Goal: Browse casually

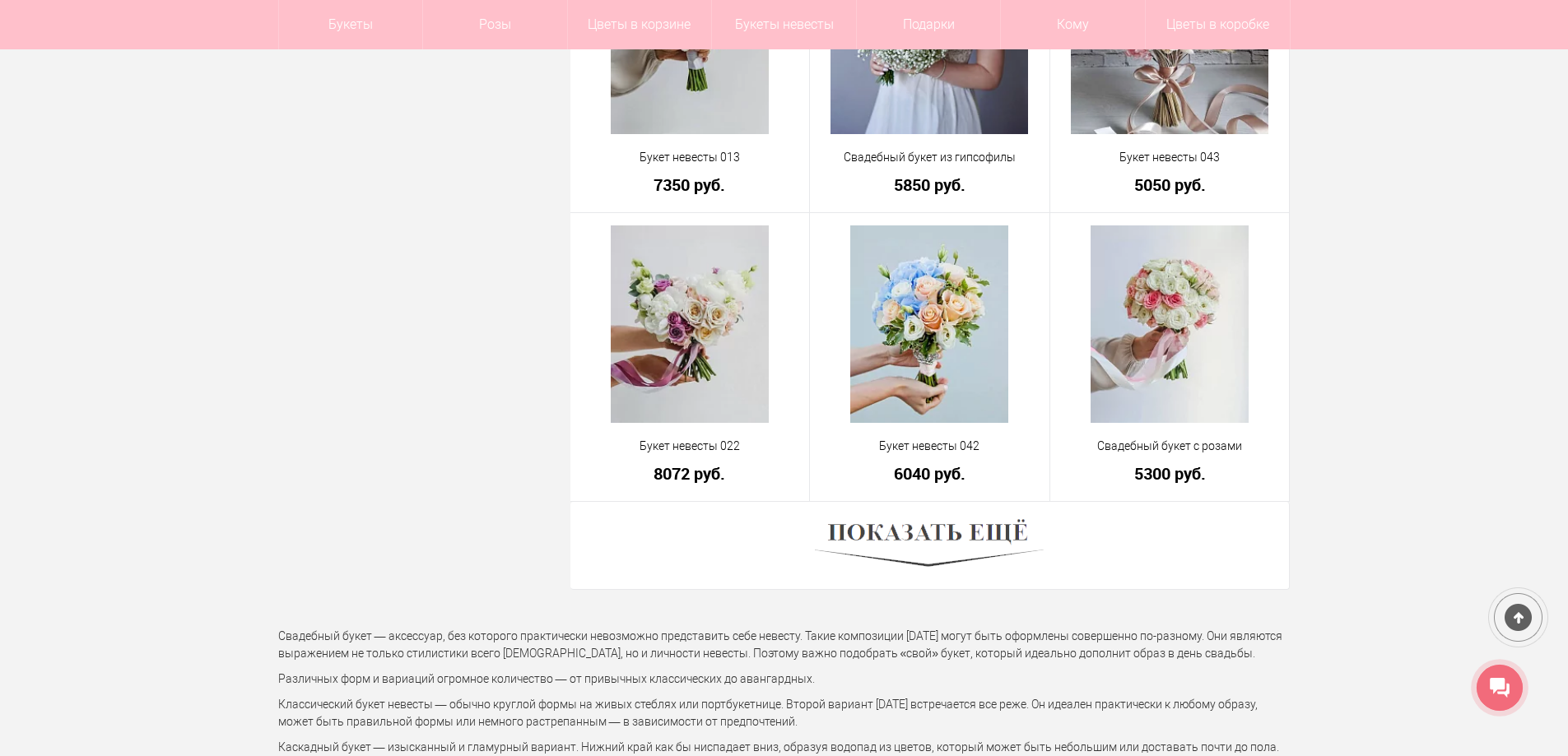
scroll to position [4564, 0]
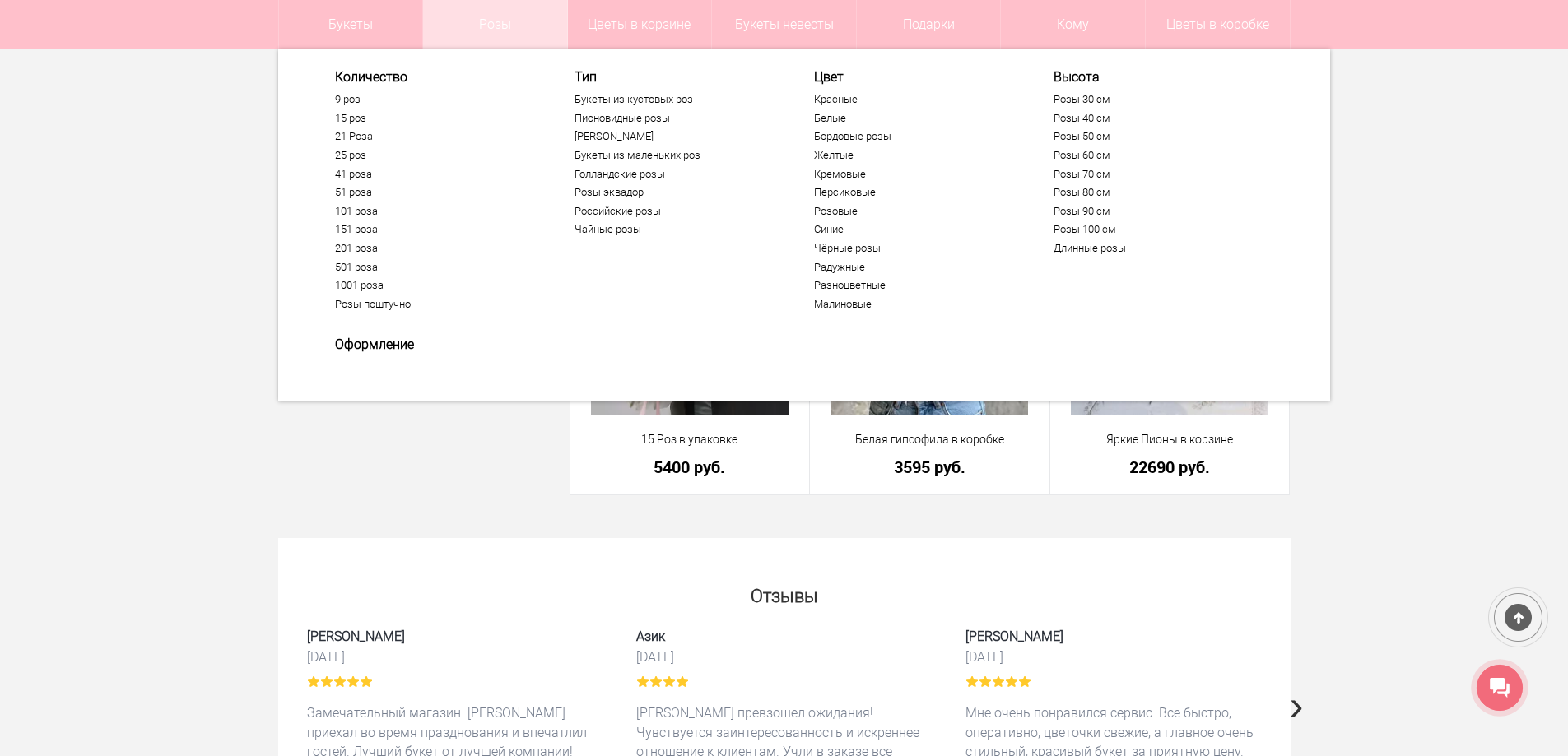
scroll to position [4564, 0]
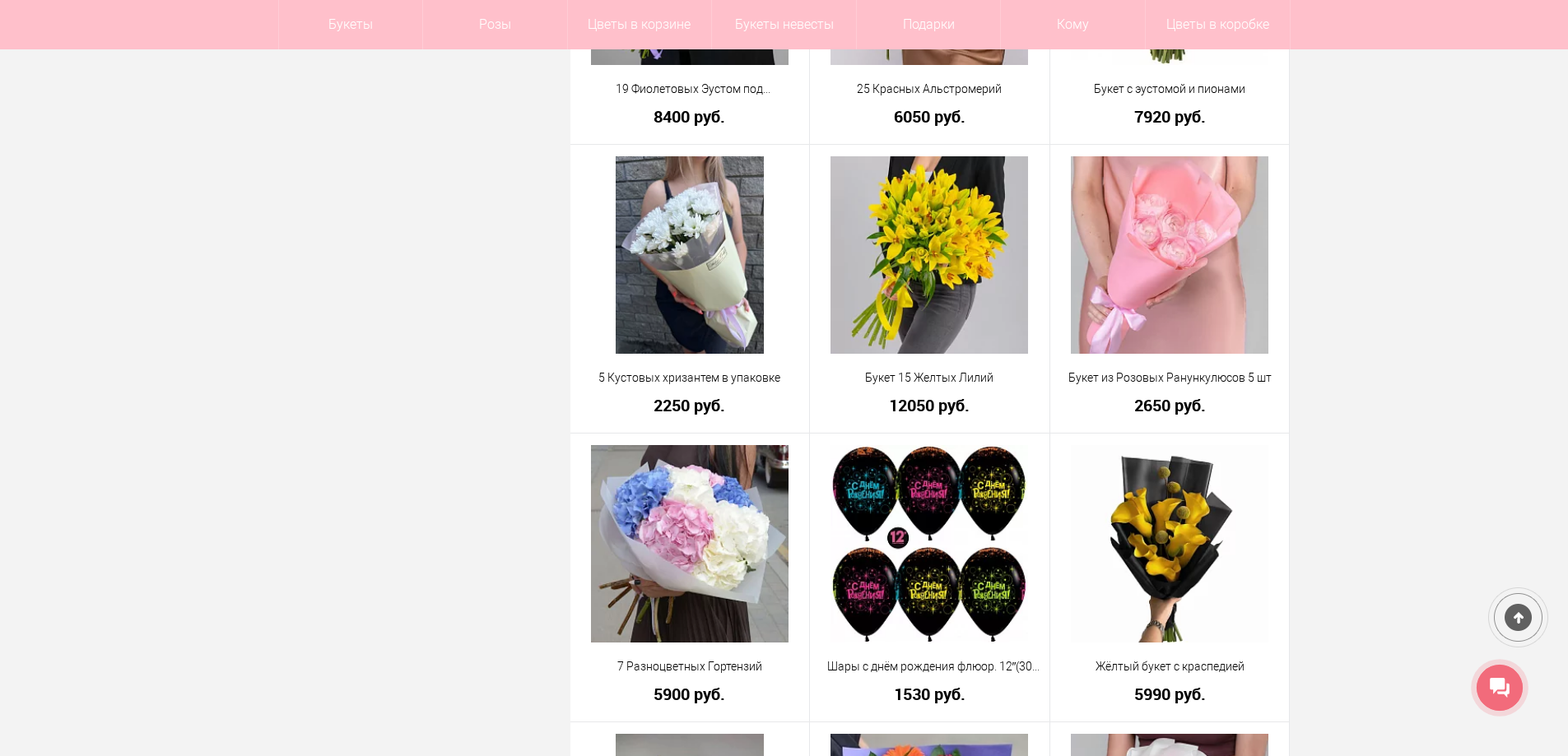
scroll to position [4037, 0]
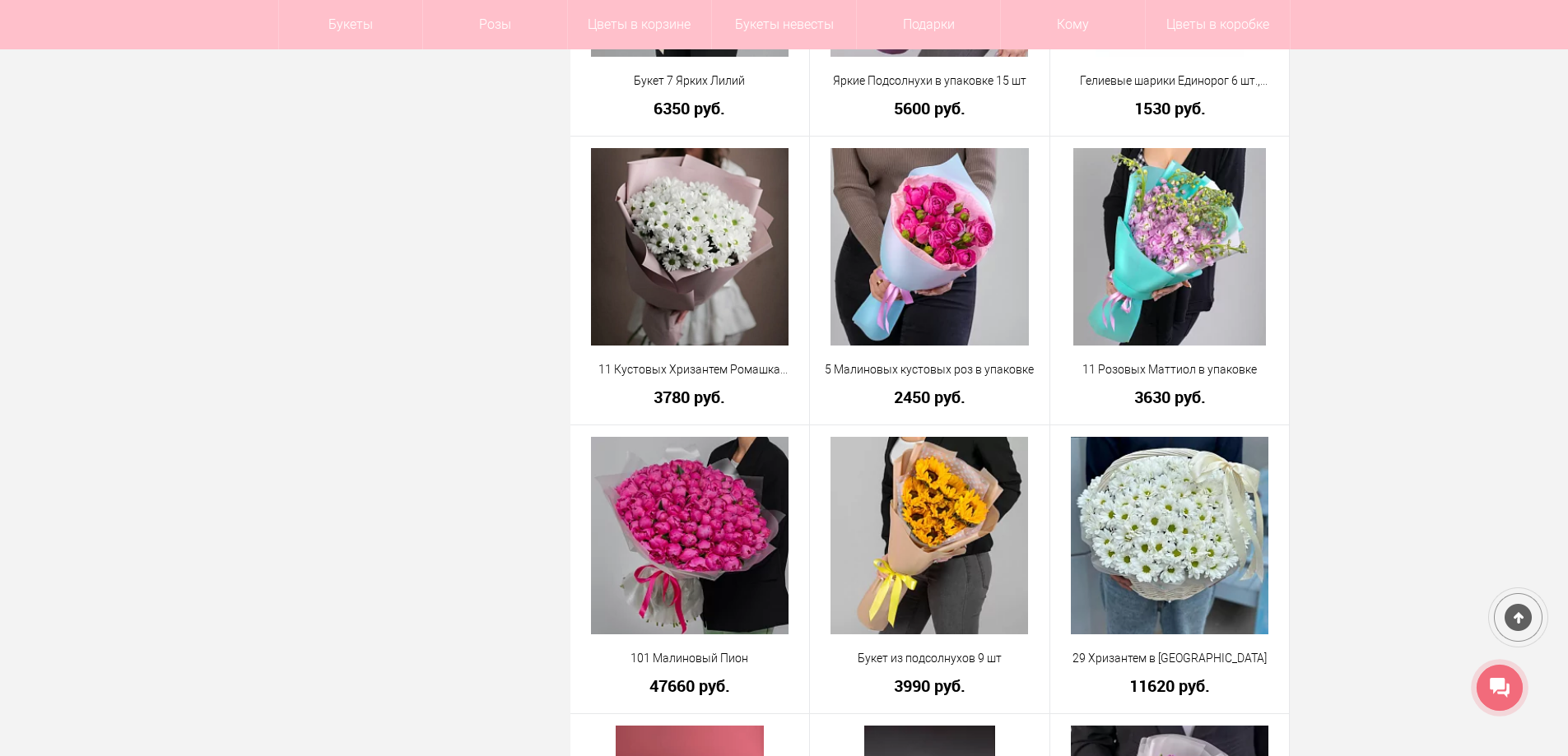
scroll to position [4212, 0]
